Goal: Find specific page/section: Find specific page/section

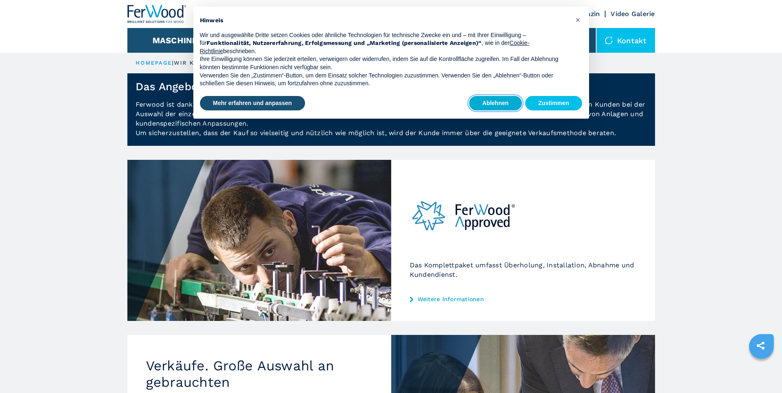
click at [498, 103] on button "Ablehnen" at bounding box center [495, 103] width 53 height 15
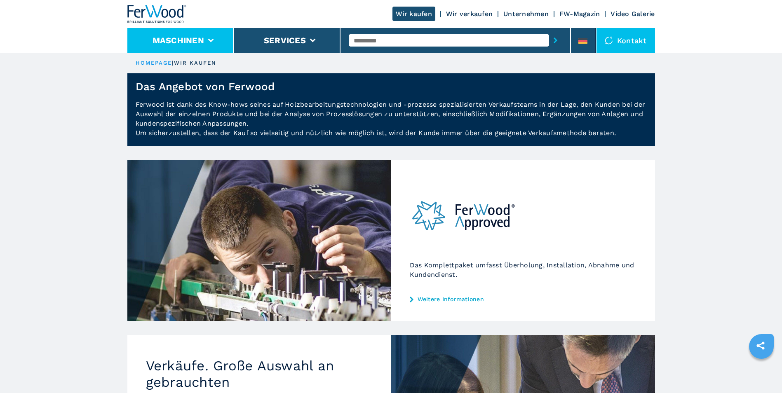
click at [199, 41] on button "Maschinen" at bounding box center [177, 40] width 51 height 10
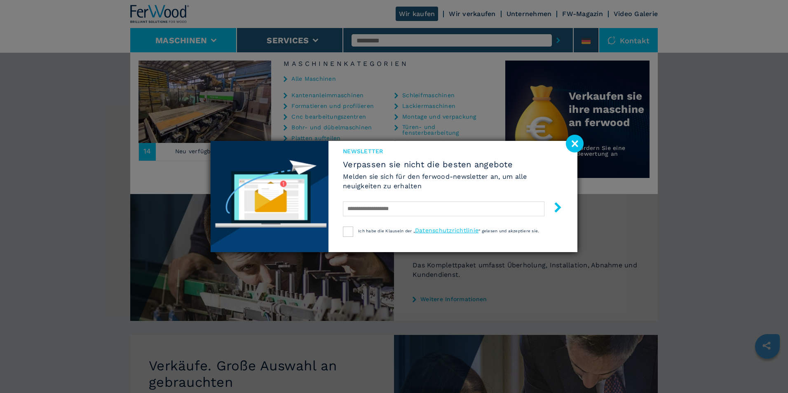
click at [572, 145] on image at bounding box center [575, 144] width 18 height 18
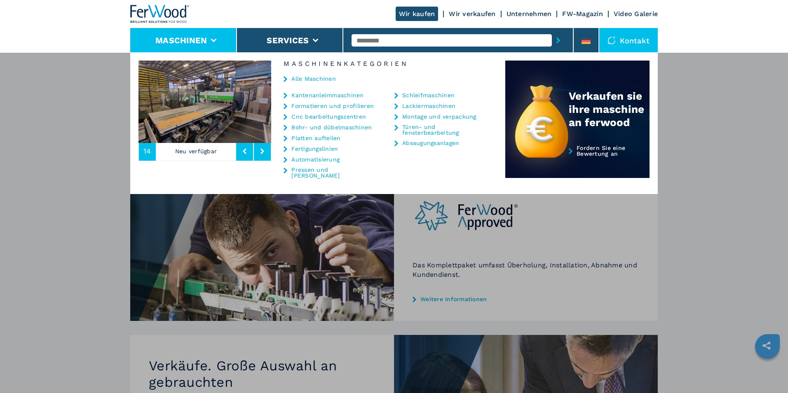
click at [326, 105] on link "Formatieren und profilieren" at bounding box center [332, 106] width 82 height 6
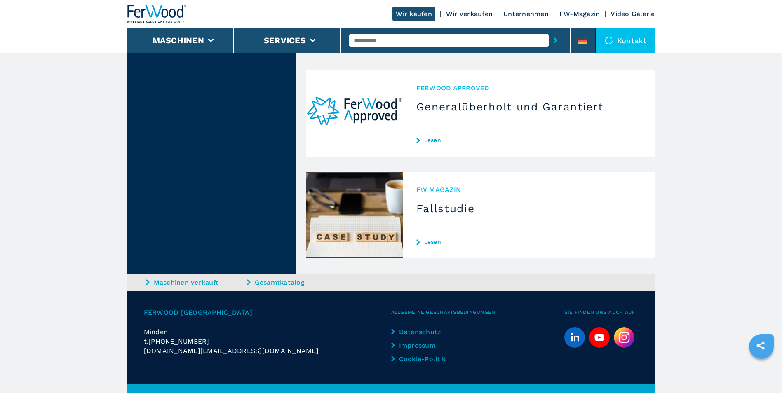
scroll to position [1106, 0]
